Goal: Browse casually

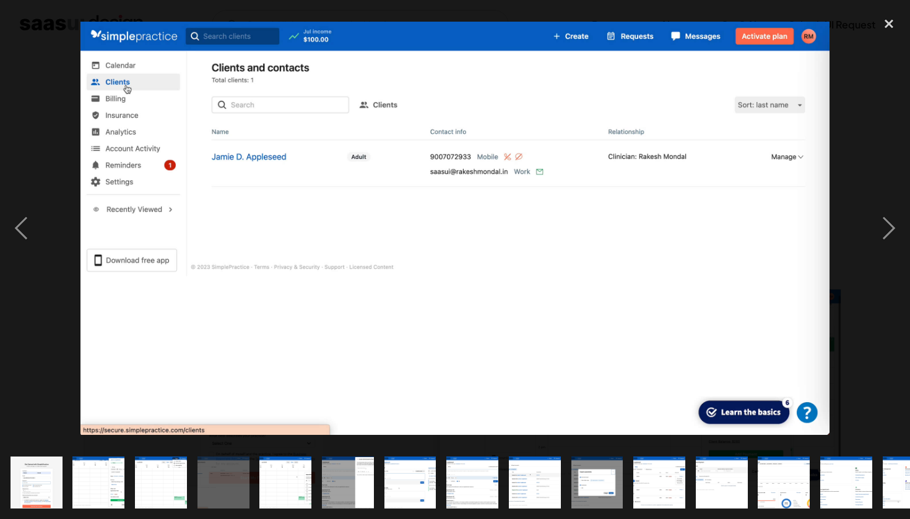
scroll to position [475, 0]
click at [59, 139] on div at bounding box center [455, 229] width 910 height 436
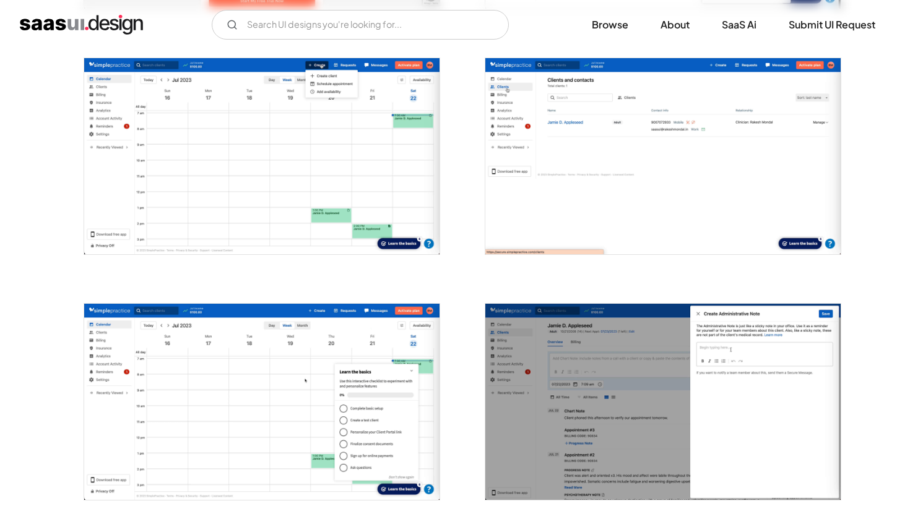
scroll to position [476, 0]
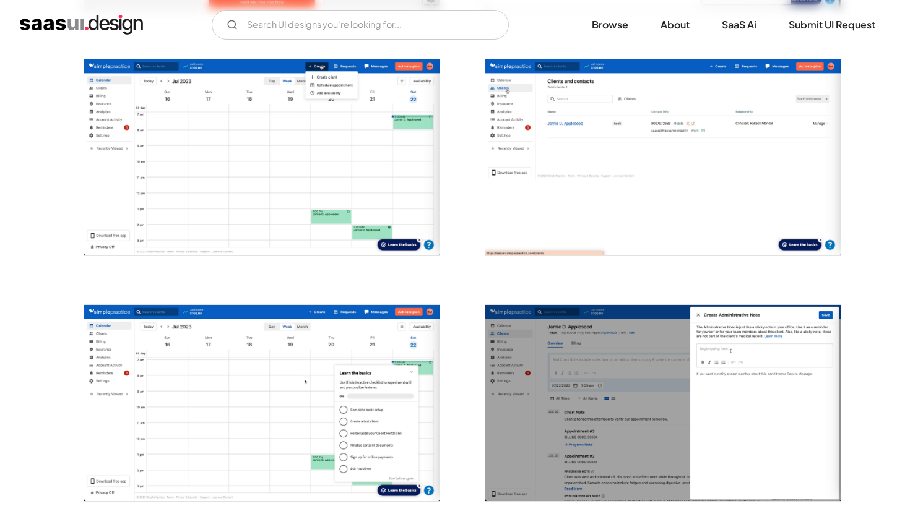
click at [266, 187] on img "open lightbox" at bounding box center [261, 157] width 355 height 196
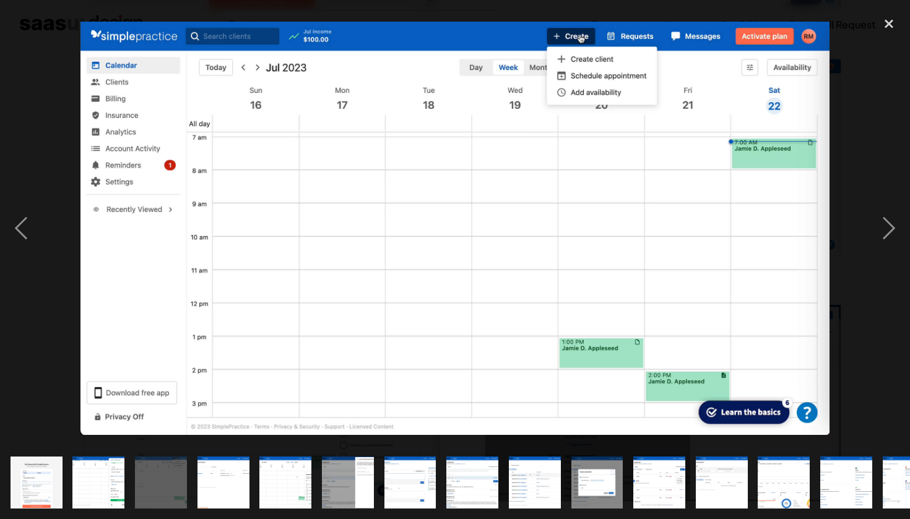
click at [50, 118] on div at bounding box center [455, 229] width 910 height 436
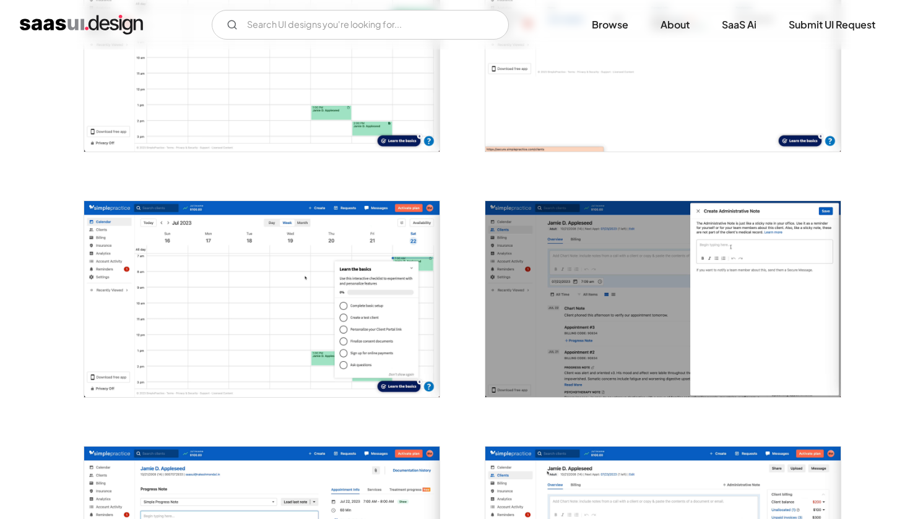
scroll to position [648, 0]
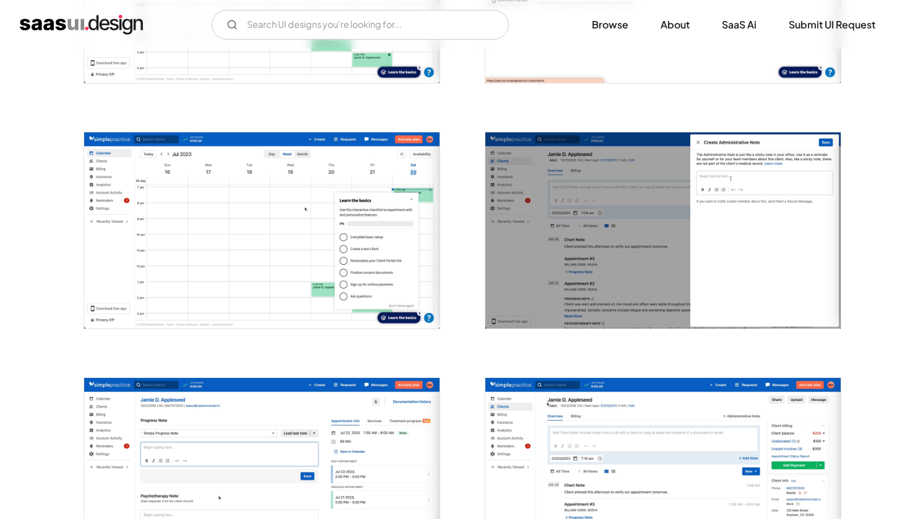
click at [273, 223] on img "open lightbox" at bounding box center [261, 230] width 355 height 196
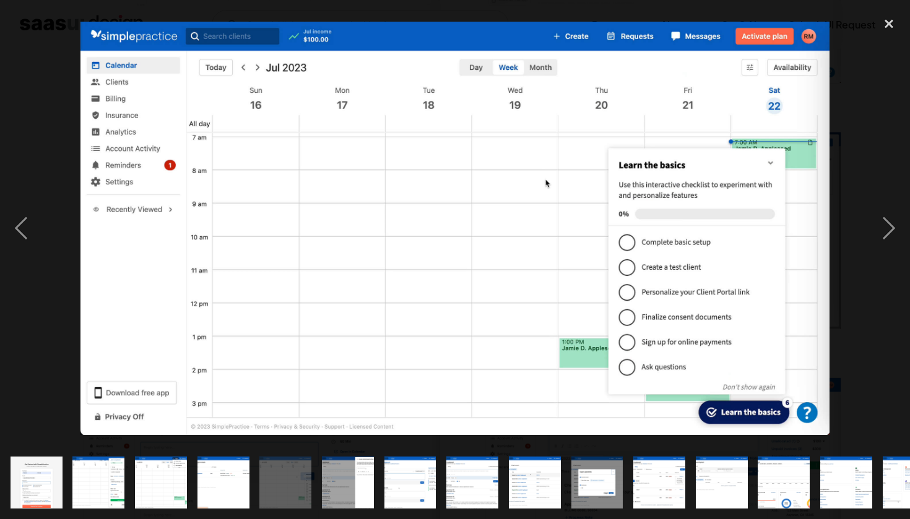
click at [863, 113] on div at bounding box center [455, 229] width 910 height 436
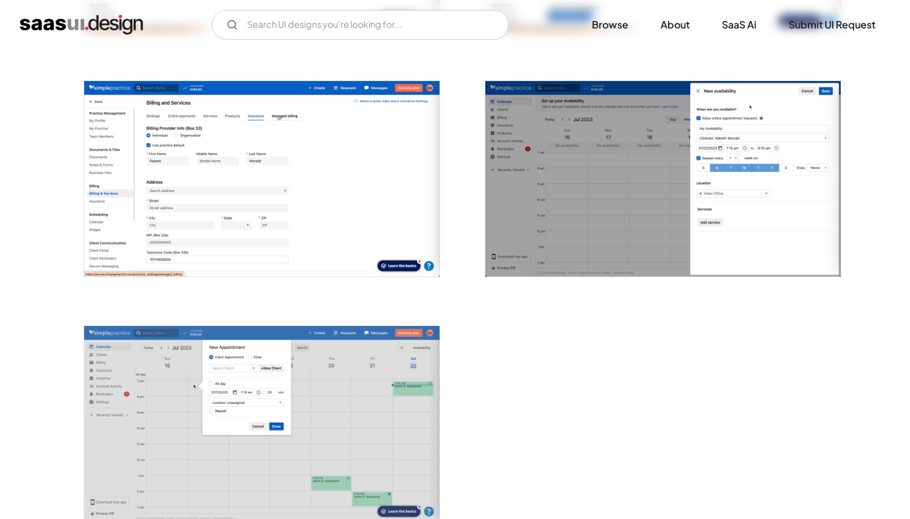
scroll to position [2908, 0]
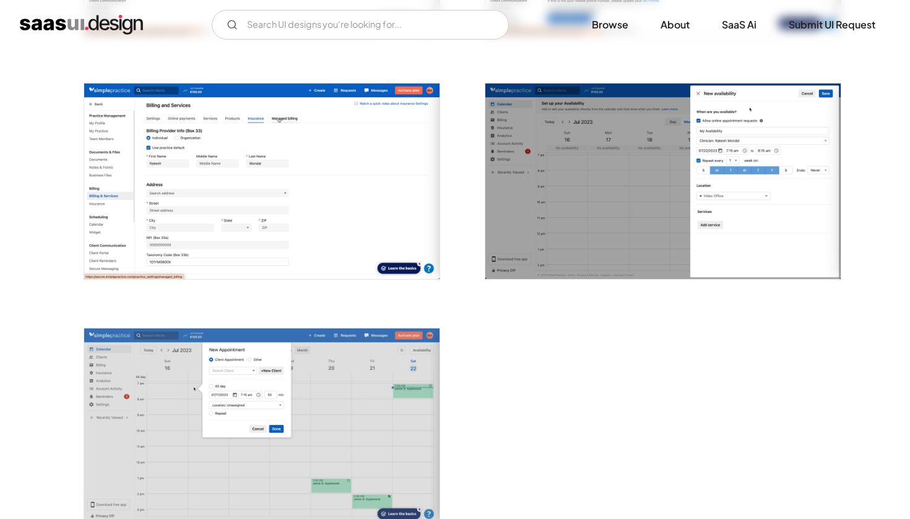
click at [663, 206] on img "open lightbox" at bounding box center [662, 182] width 355 height 196
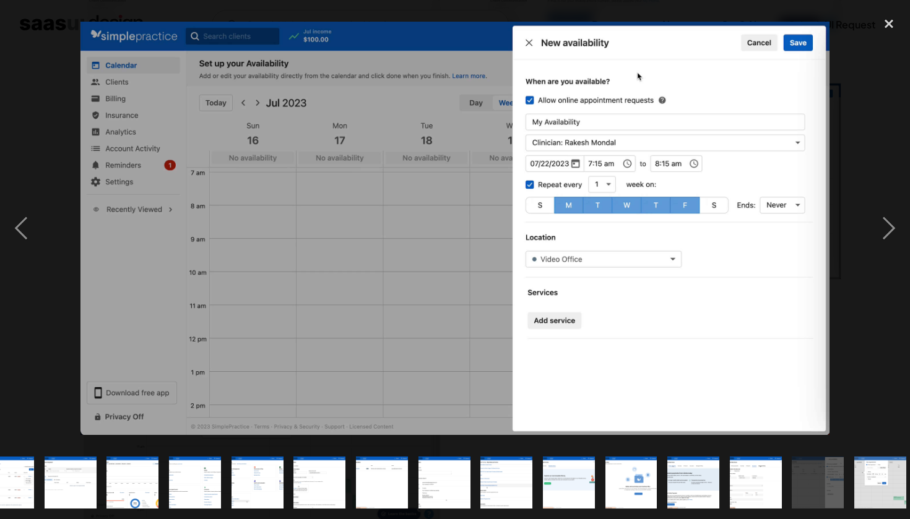
scroll to position [0, 658]
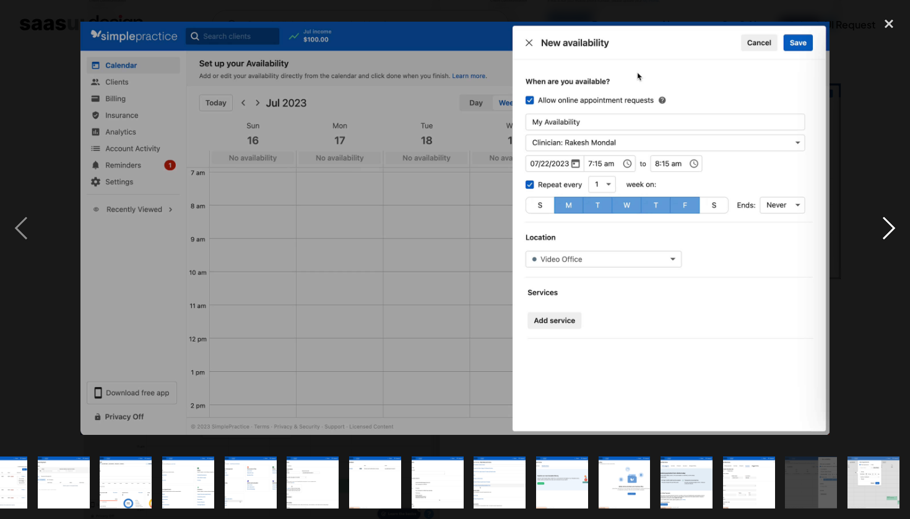
click at [877, 81] on div "next image" at bounding box center [888, 229] width 42 height 436
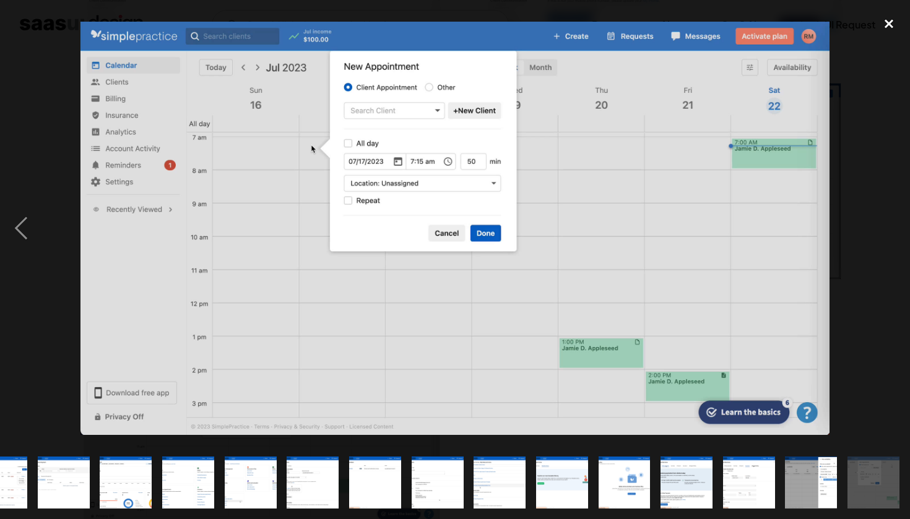
click at [885, 29] on div "close lightbox" at bounding box center [888, 24] width 42 height 27
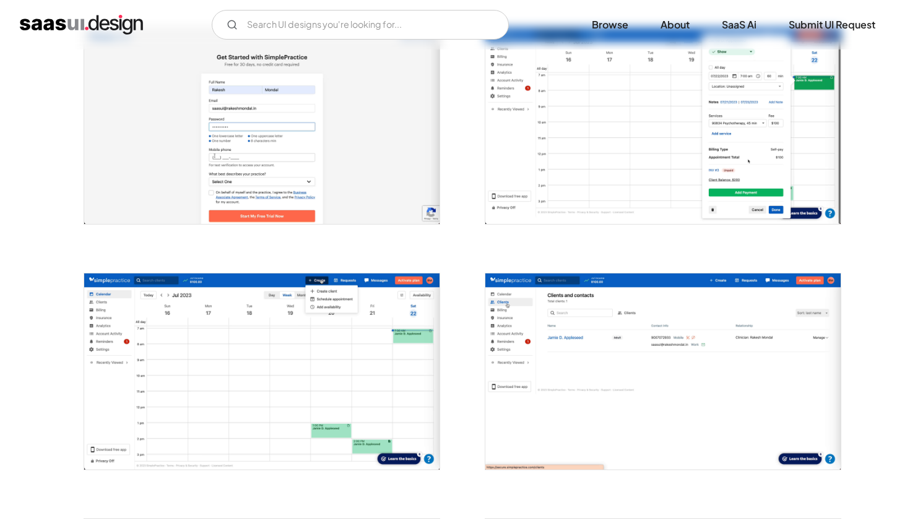
scroll to position [421, 0]
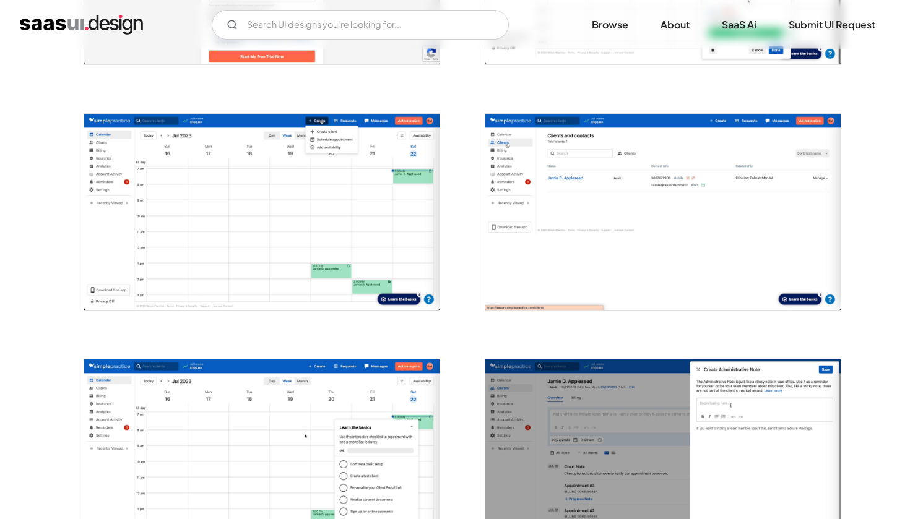
click at [377, 239] on img "open lightbox" at bounding box center [261, 212] width 355 height 196
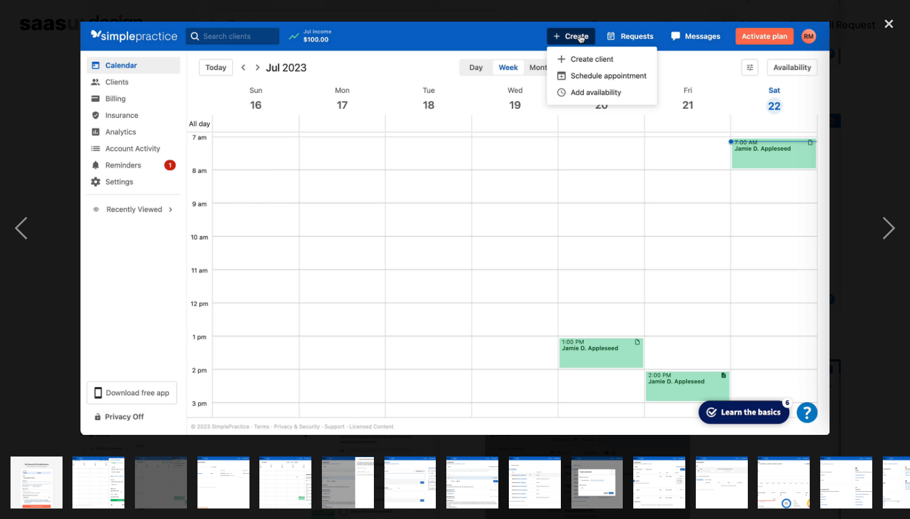
click at [859, 170] on div at bounding box center [455, 229] width 910 height 436
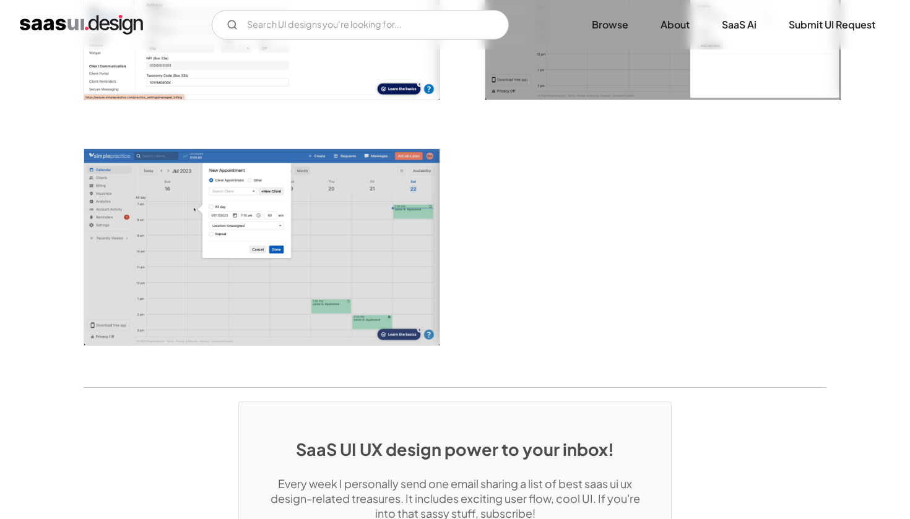
scroll to position [3089, 0]
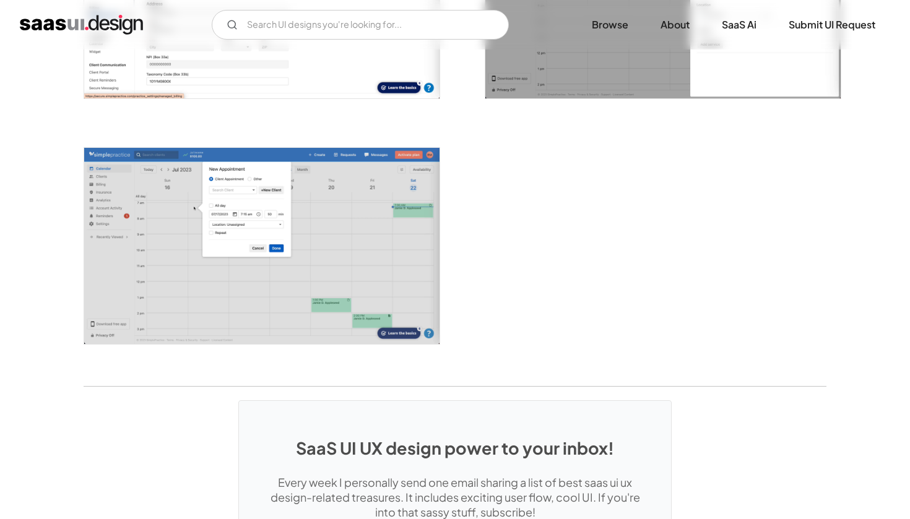
click at [334, 207] on img "open lightbox" at bounding box center [261, 246] width 355 height 196
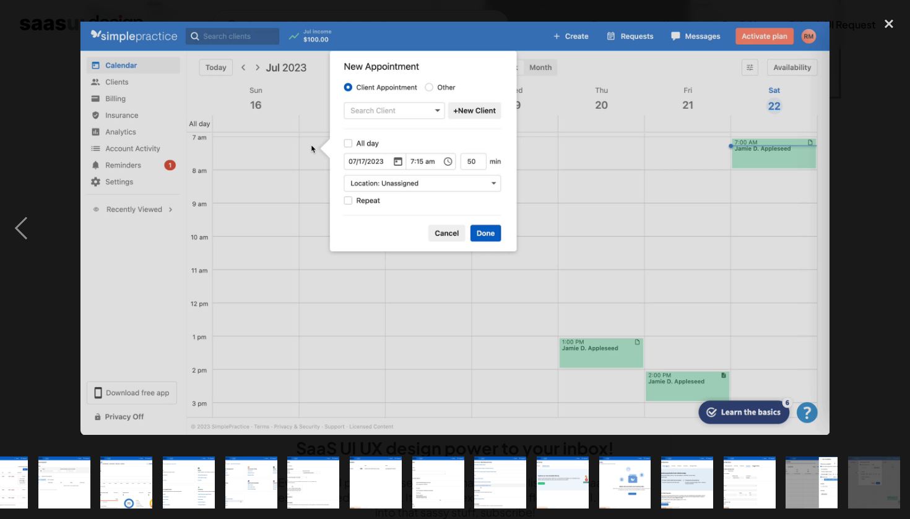
scroll to position [0, 658]
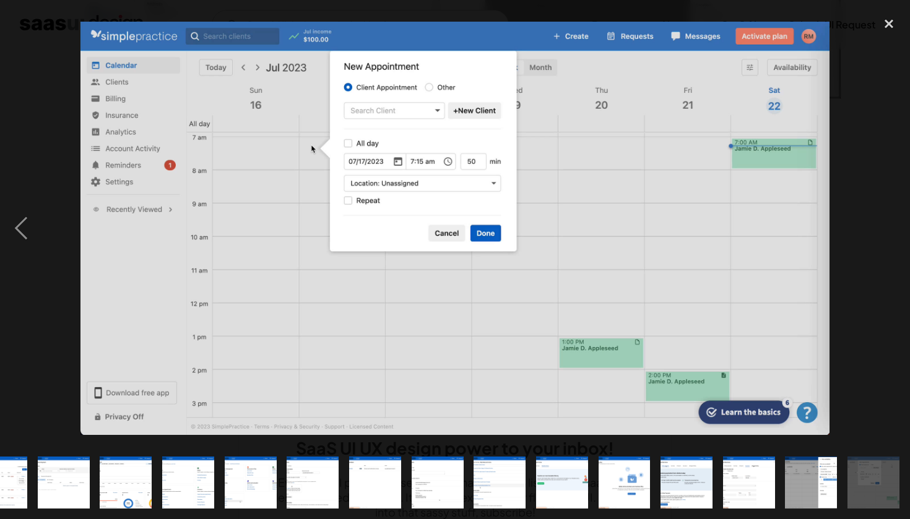
click at [349, 199] on img at bounding box center [454, 228] width 749 height 413
click at [819, 71] on img at bounding box center [454, 228] width 749 height 413
click at [852, 75] on div at bounding box center [455, 229] width 910 height 436
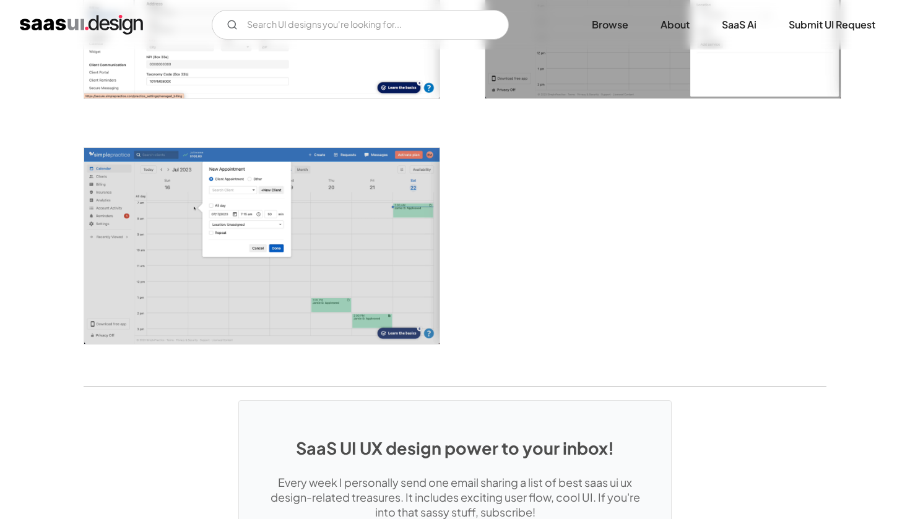
scroll to position [0, 0]
